Goal: Task Accomplishment & Management: Use online tool/utility

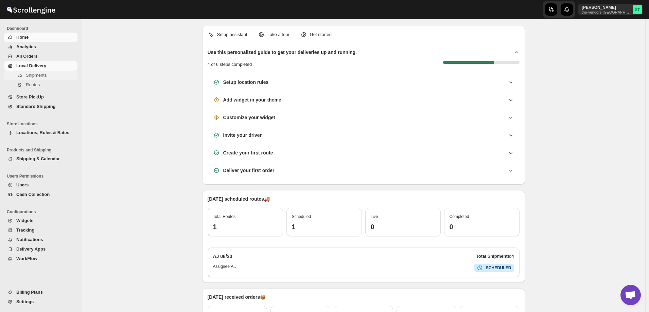
click at [32, 76] on span "Shipments" at bounding box center [36, 75] width 21 height 5
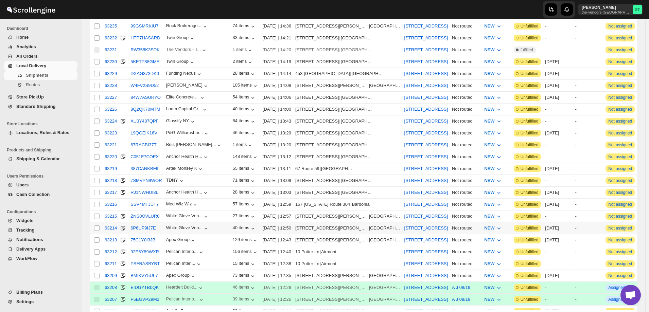
scroll to position [204, 0]
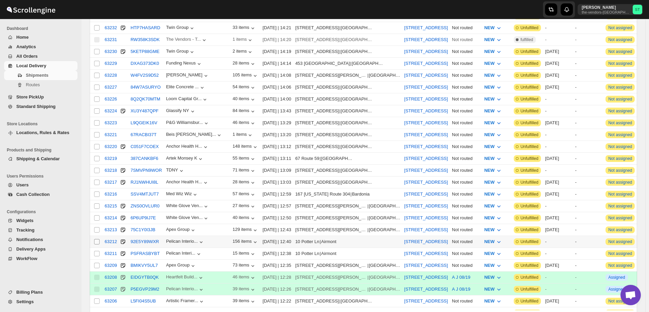
click at [95, 239] on input "Select shipment" at bounding box center [96, 241] width 5 height 5
checkbox input "true"
click at [96, 251] on input "Select shipment" at bounding box center [96, 253] width 5 height 5
checkbox input "true"
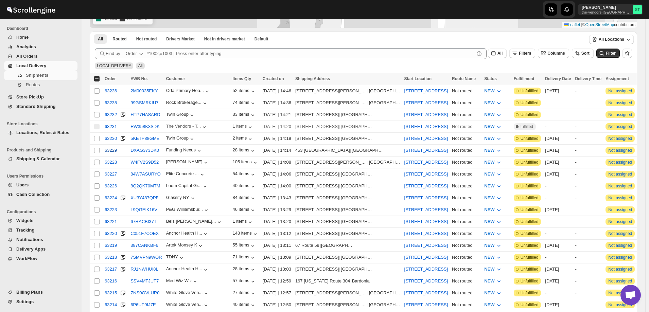
scroll to position [0, 0]
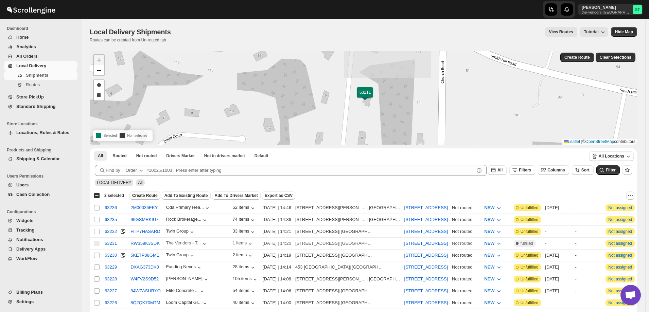
click at [154, 195] on span "Create Route" at bounding box center [144, 195] width 25 height 5
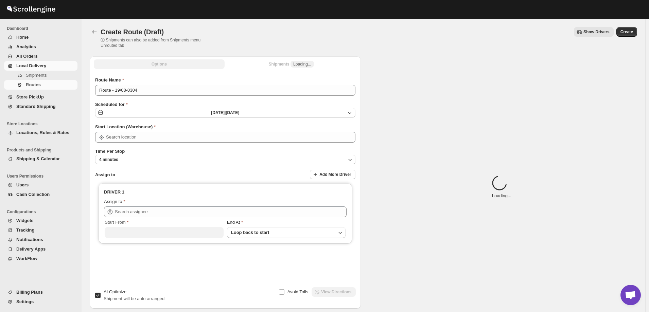
type input "[STREET_ADDRESS]"
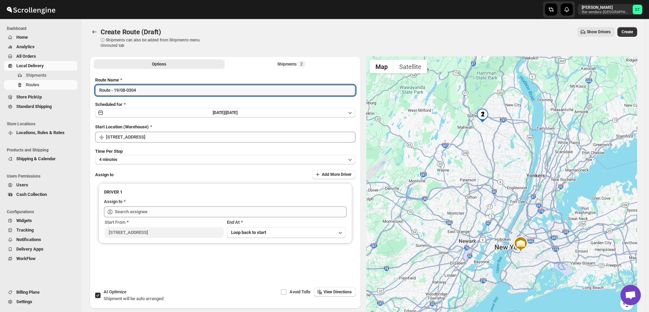
drag, startPoint x: 154, startPoint y: 88, endPoint x: 20, endPoint y: 93, distance: 134.6
click at [20, 93] on div "Skip to content [PERSON_NAME] the-vendors-[GEOGRAPHIC_DATA] ST Dashboard Home A…" at bounding box center [324, 176] width 649 height 353
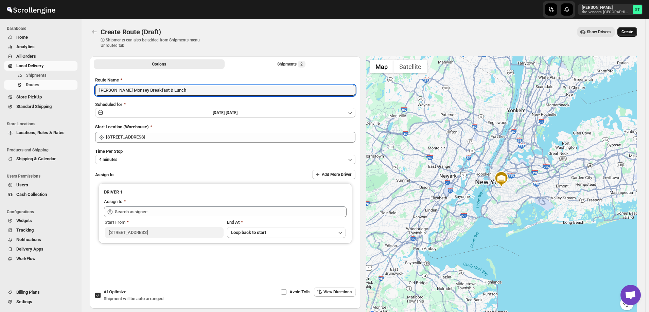
type input "[PERSON_NAME] Monsey Breakfast & Lunch"
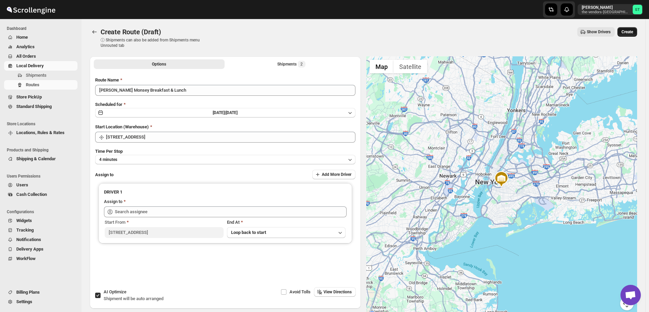
click at [637, 30] on button "Create" at bounding box center [627, 32] width 20 height 10
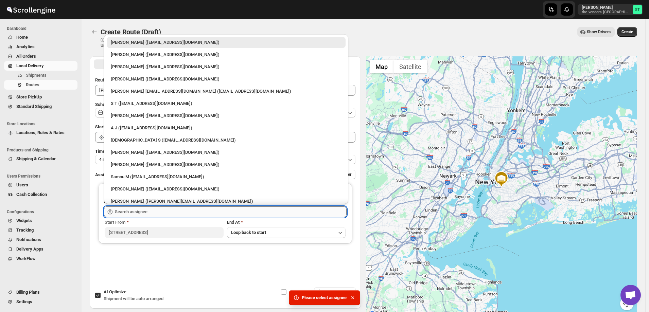
click at [171, 211] on input "text" at bounding box center [231, 212] width 232 height 11
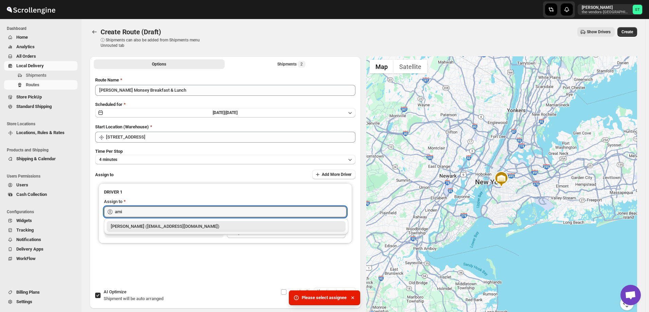
click at [159, 225] on div "[PERSON_NAME] ([EMAIL_ADDRESS][DOMAIN_NAME])" at bounding box center [226, 226] width 231 height 7
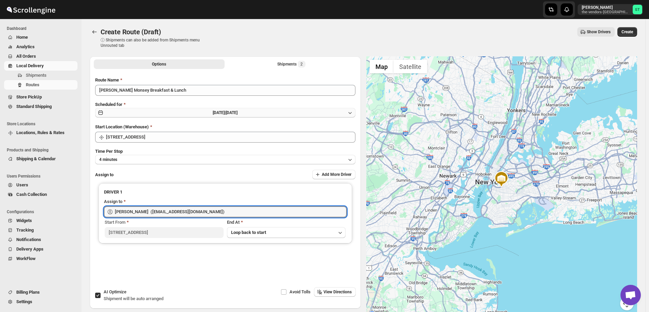
type input "[PERSON_NAME] ([EMAIL_ADDRESS][DOMAIN_NAME])"
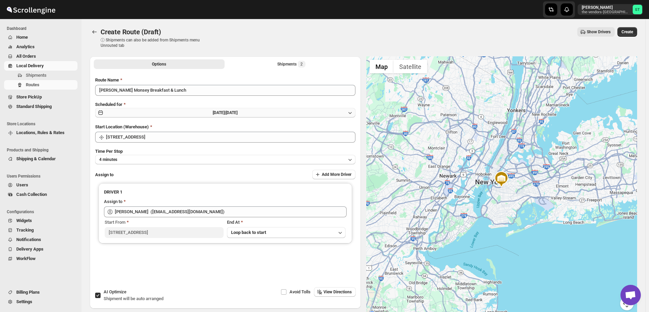
click at [136, 113] on button "[DATE] | [DATE]" at bounding box center [225, 113] width 260 height 10
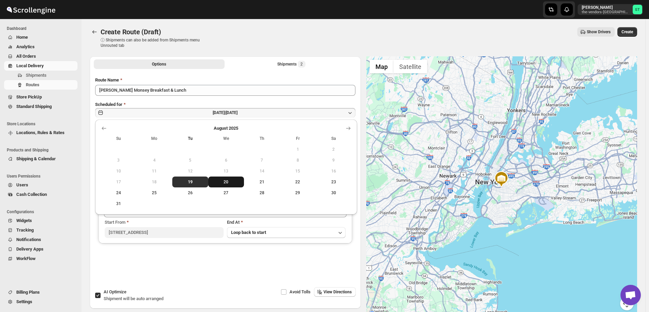
click at [221, 180] on span "20" at bounding box center [226, 181] width 31 height 5
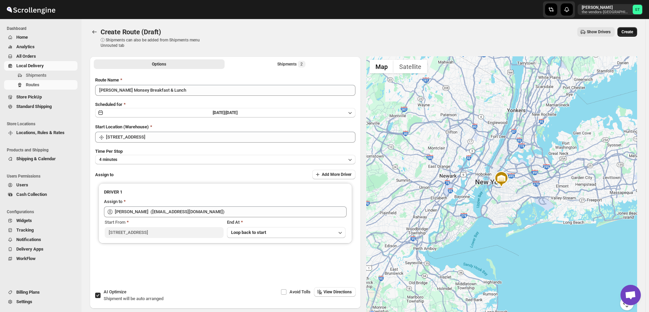
click at [634, 35] on button "Create" at bounding box center [627, 32] width 20 height 10
